Goal: Information Seeking & Learning: Learn about a topic

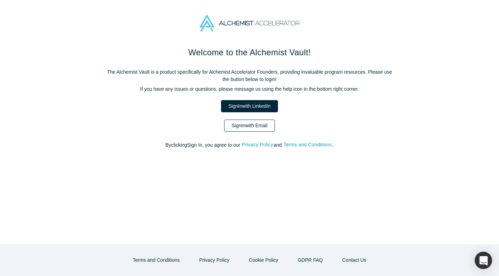
click at [246, 125] on link "Sign In with Email" at bounding box center [249, 125] width 51 height 12
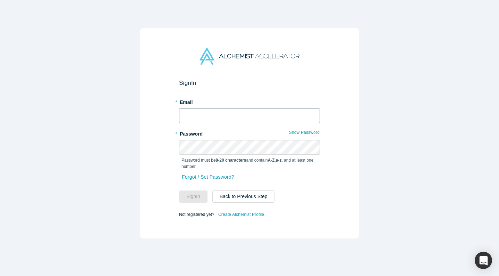
click at [235, 116] on input "text" at bounding box center [249, 115] width 141 height 15
type input "vetri@arithmedics.com"
click at [179, 190] on button "Sign In" at bounding box center [193, 196] width 28 height 12
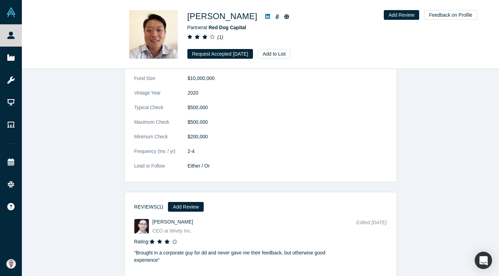
scroll to position [843, 0]
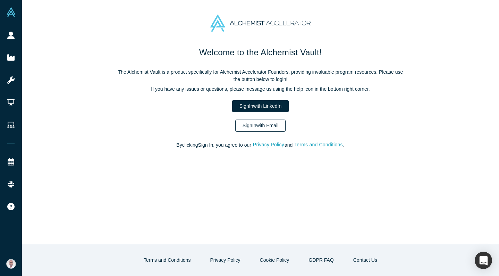
click at [267, 126] on link "Sign In with Email" at bounding box center [260, 125] width 51 height 12
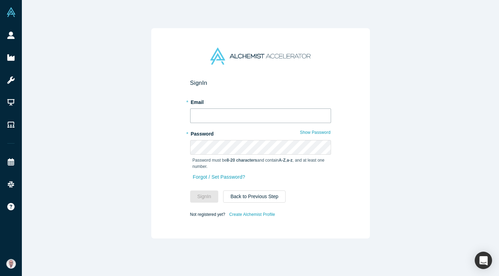
click at [252, 116] on input "text" at bounding box center [260, 115] width 141 height 15
type input "vetri@arithmedics.com"
click at [190, 190] on button "Sign In" at bounding box center [204, 196] width 28 height 12
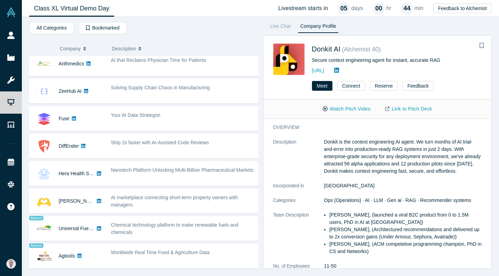
scroll to position [205, 0]
